Goal: Information Seeking & Learning: Understand process/instructions

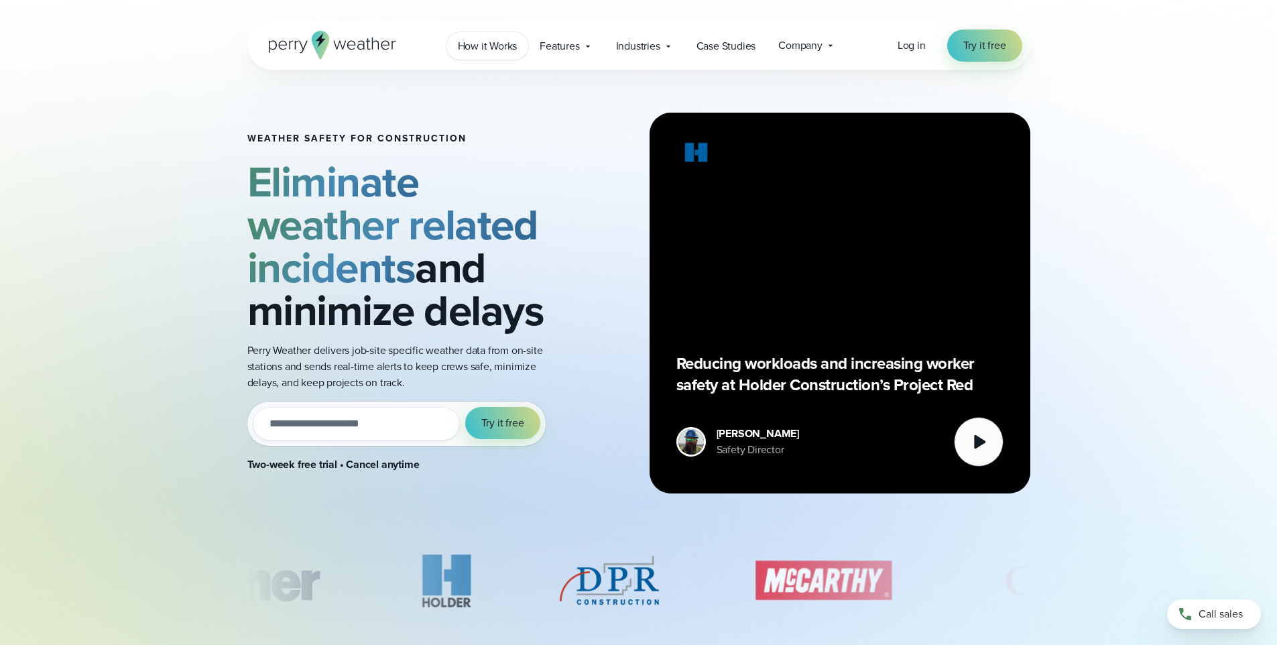
click at [497, 49] on span "How it Works" at bounding box center [488, 46] width 60 height 16
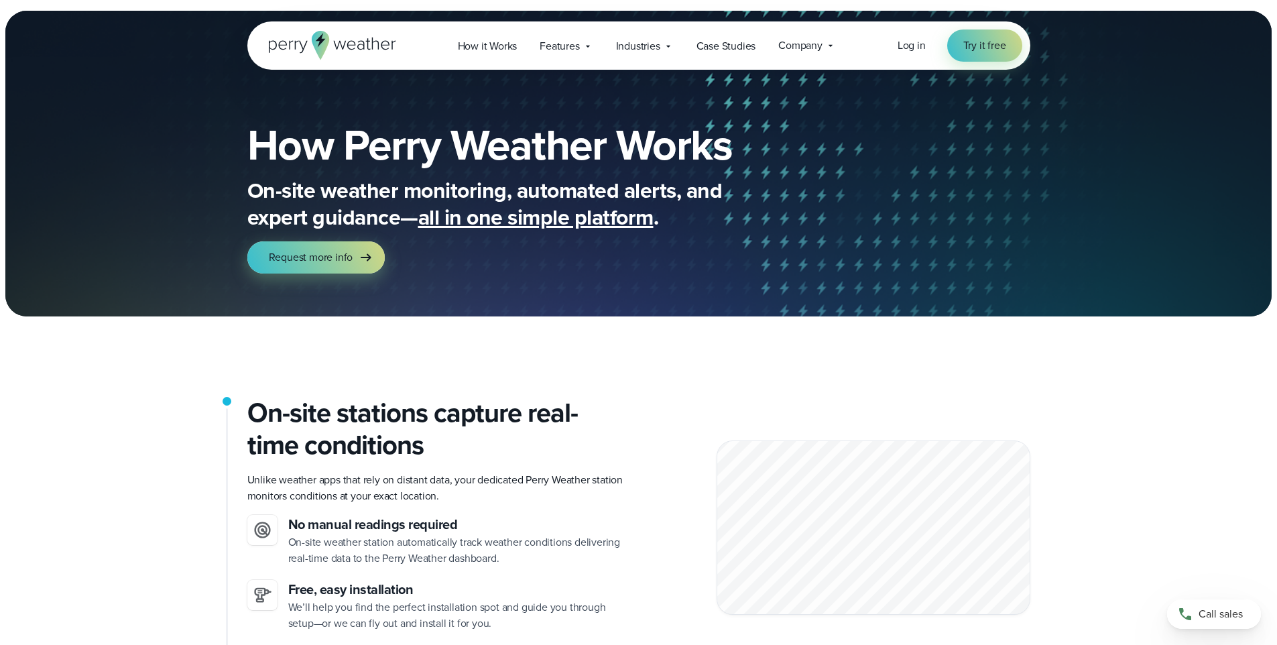
click at [363, 50] on icon at bounding box center [332, 45] width 127 height 29
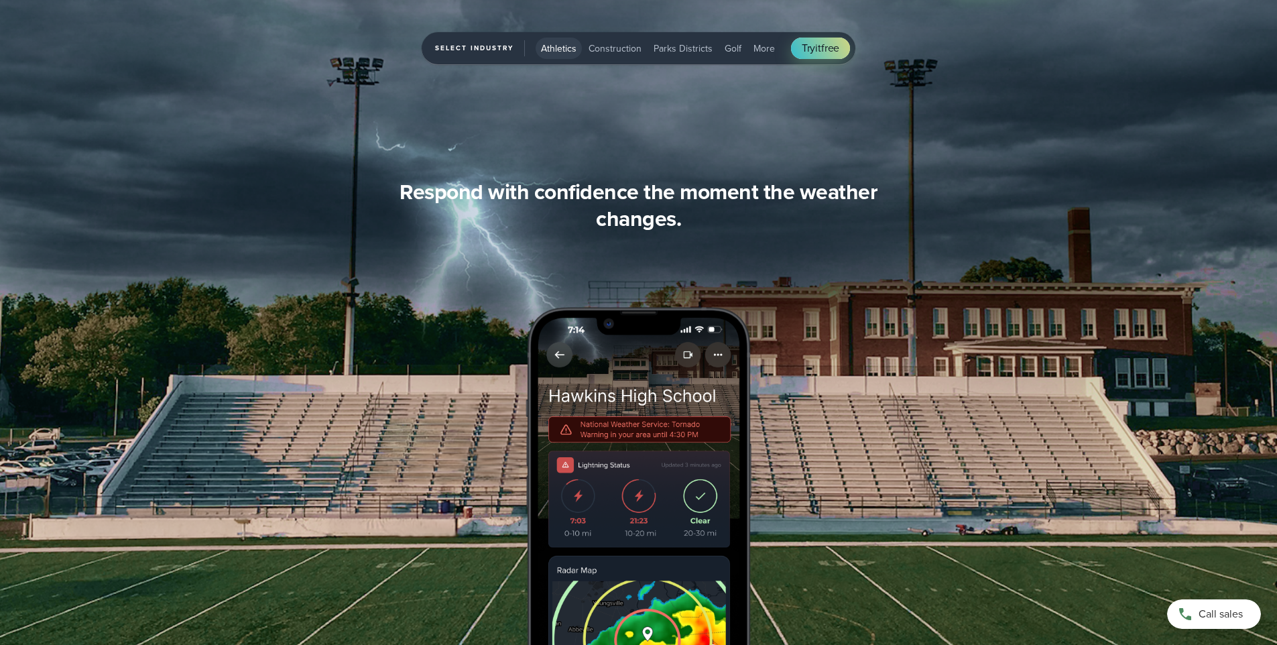
scroll to position [1602, 0]
